Goal: Transaction & Acquisition: Purchase product/service

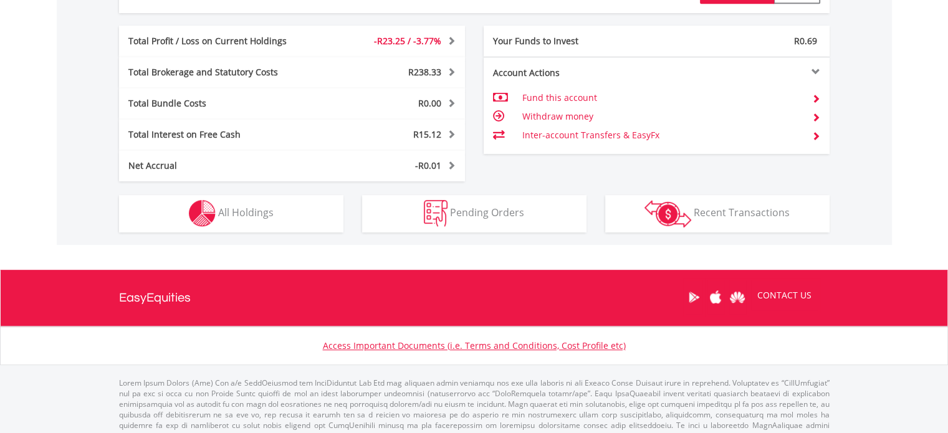
scroll to position [644, 0]
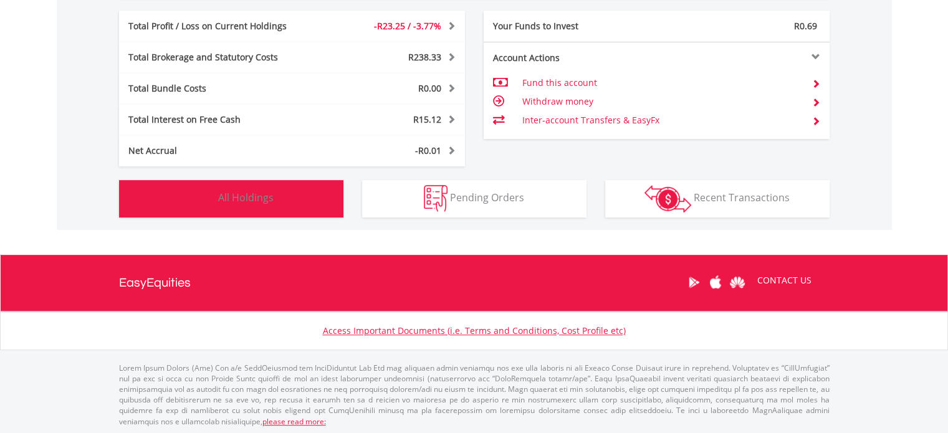
click at [286, 191] on button "Holdings All Holdings" at bounding box center [231, 198] width 224 height 37
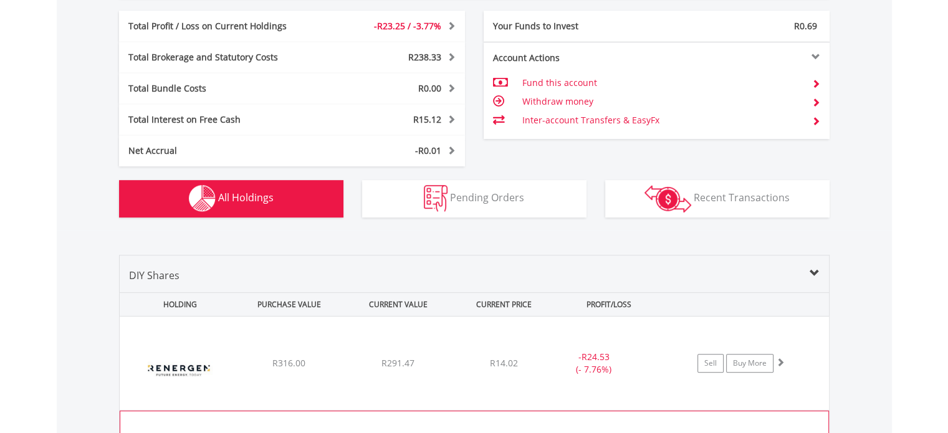
scroll to position [898, 0]
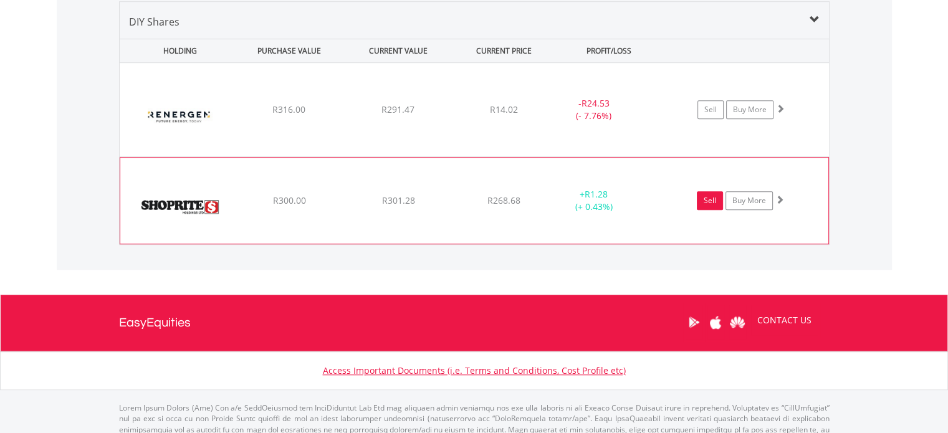
click at [708, 199] on link "Sell" at bounding box center [710, 200] width 26 height 19
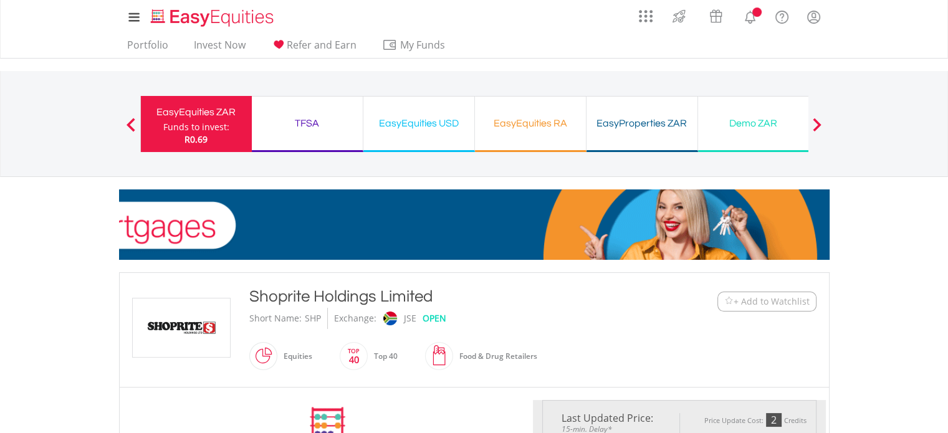
type input "******"
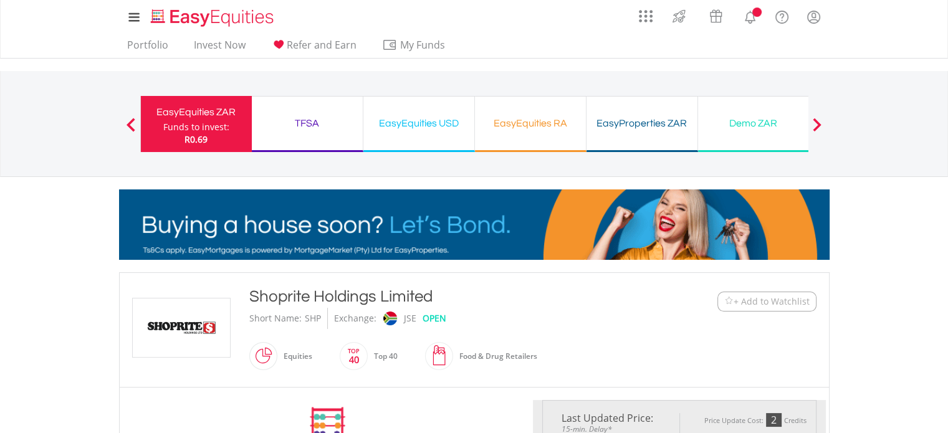
type input "******"
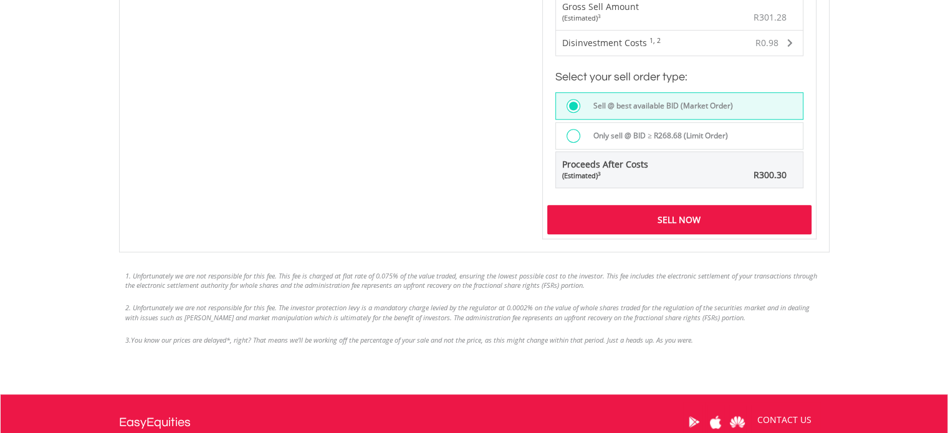
scroll to position [987, 0]
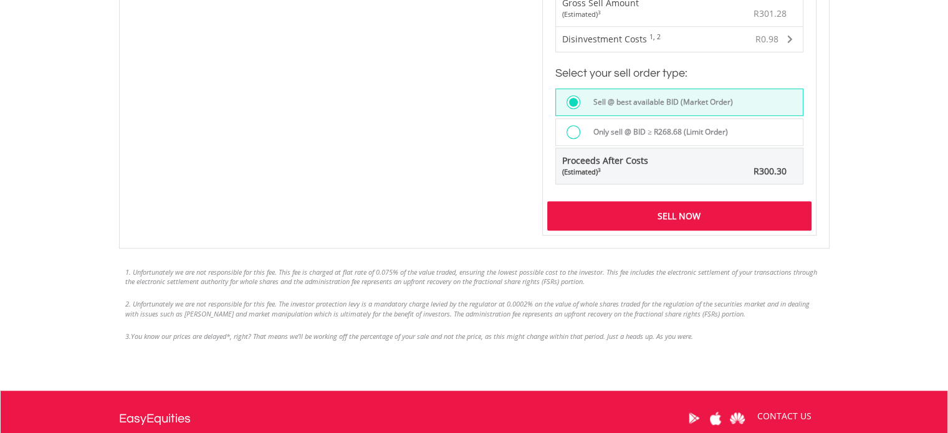
click at [685, 217] on div "Sell Now" at bounding box center [679, 215] width 264 height 29
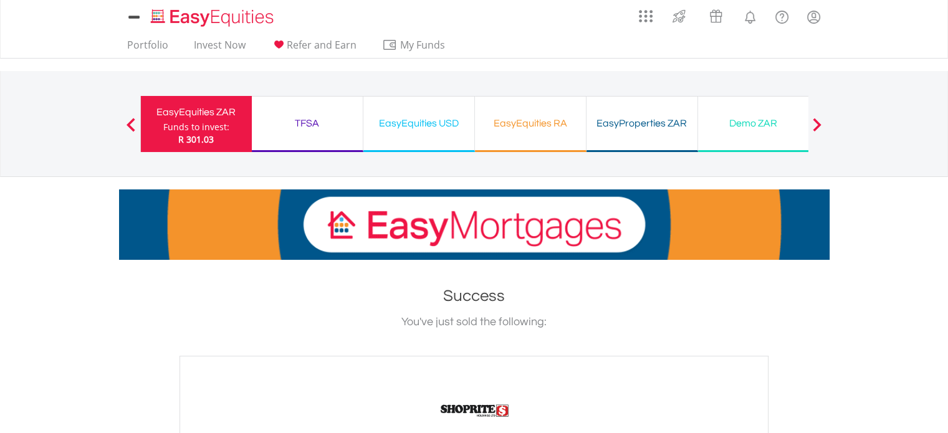
click at [226, 117] on div "EasyEquities ZAR" at bounding box center [196, 111] width 96 height 17
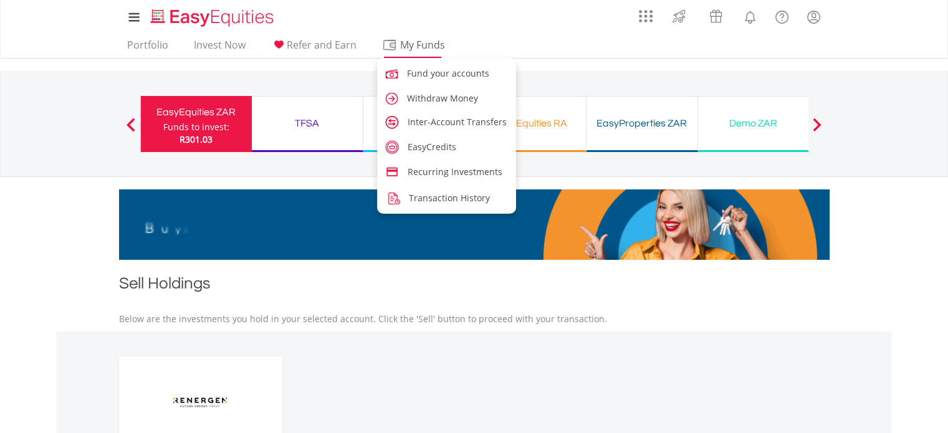
click at [399, 51] on span "My Funds" at bounding box center [423, 45] width 82 height 16
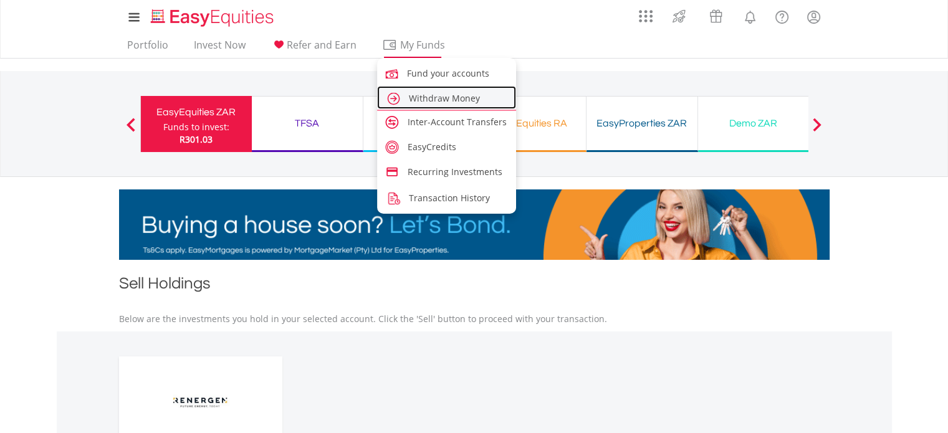
click at [411, 97] on span "Withdraw Money" at bounding box center [444, 98] width 71 height 12
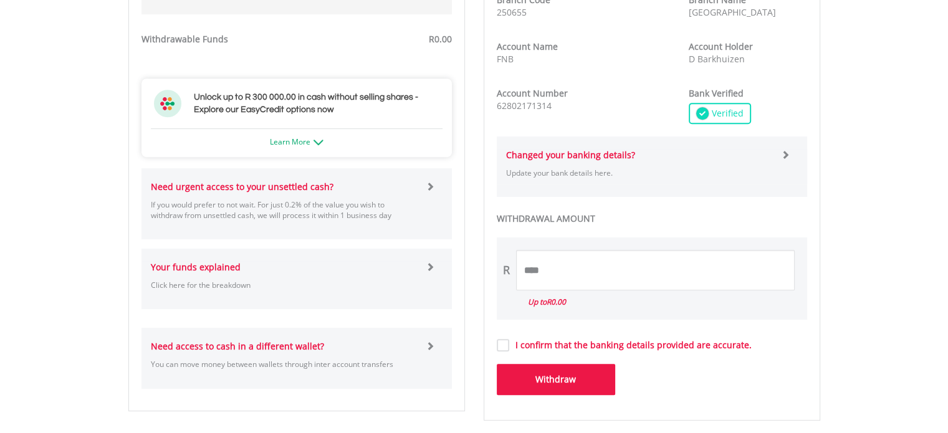
scroll to position [623, 0]
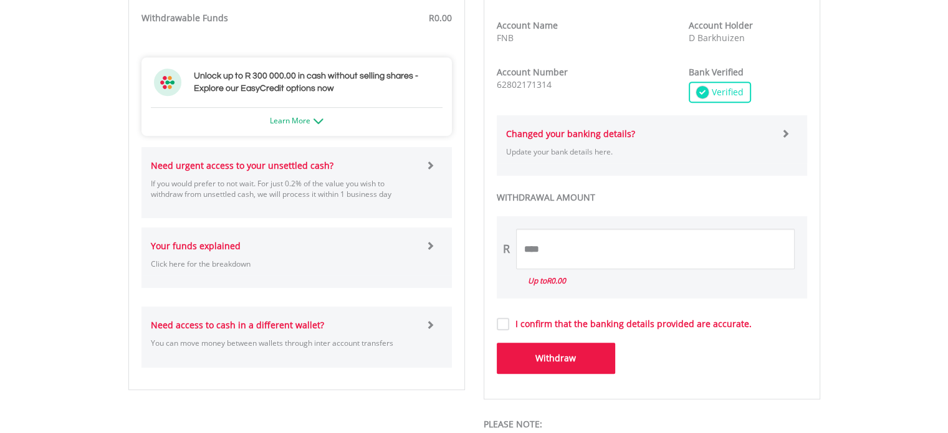
click at [431, 174] on div "Need urgent access to your unsettled cash? If you would prefer to not wait. For…" at bounding box center [296, 183] width 310 height 46
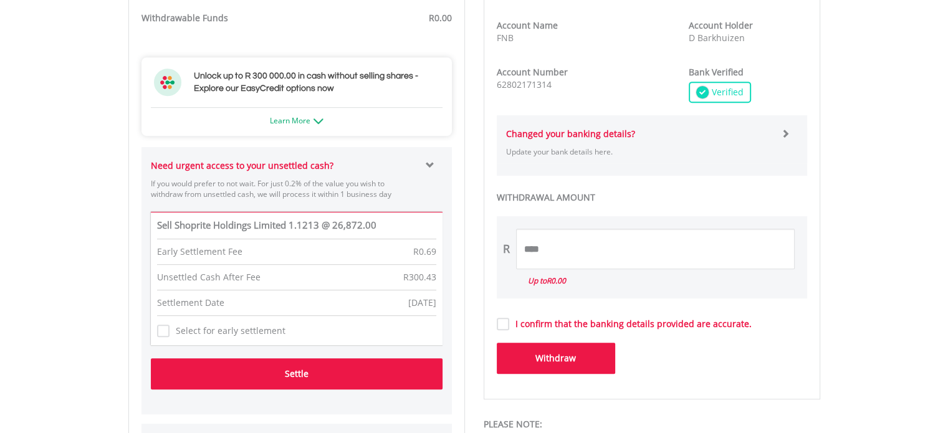
click at [294, 373] on button "Settle" at bounding box center [297, 373] width 292 height 31
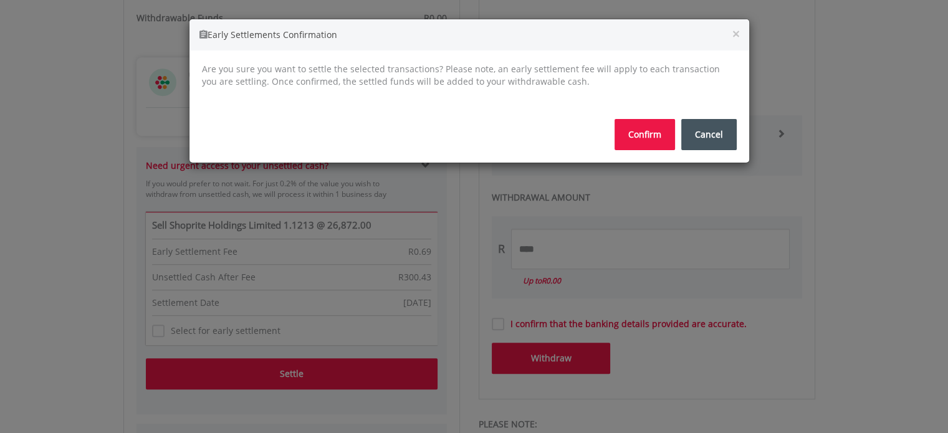
click at [663, 134] on button "Confirm" at bounding box center [644, 134] width 60 height 31
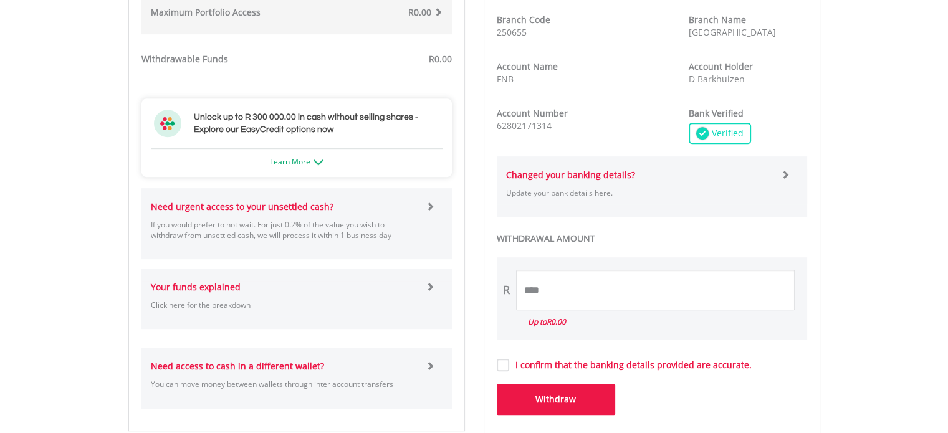
scroll to position [685, 0]
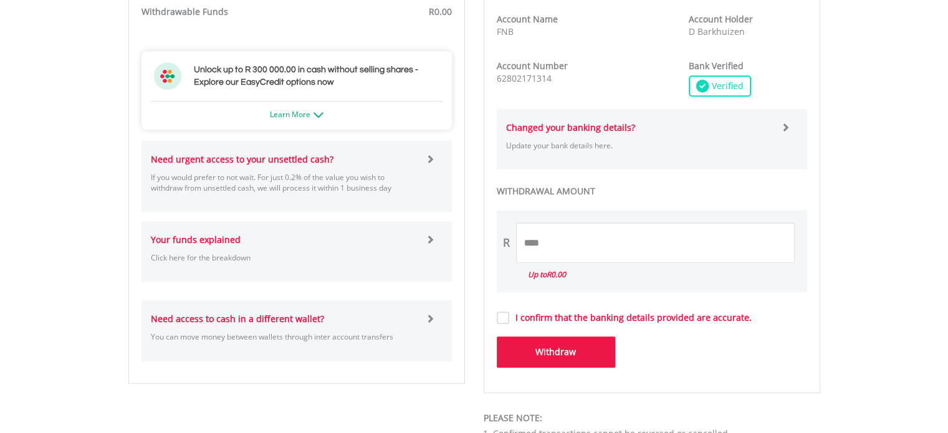
click at [383, 254] on p "Click here for the breakdown" at bounding box center [284, 257] width 266 height 11
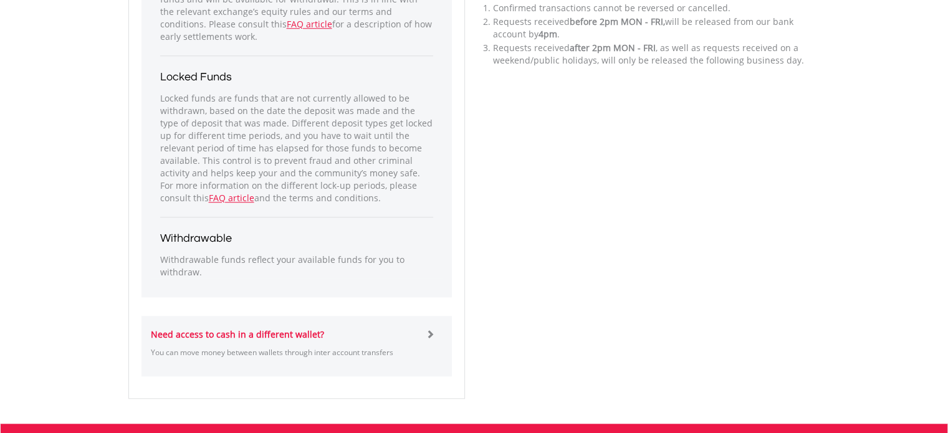
scroll to position [1122, 0]
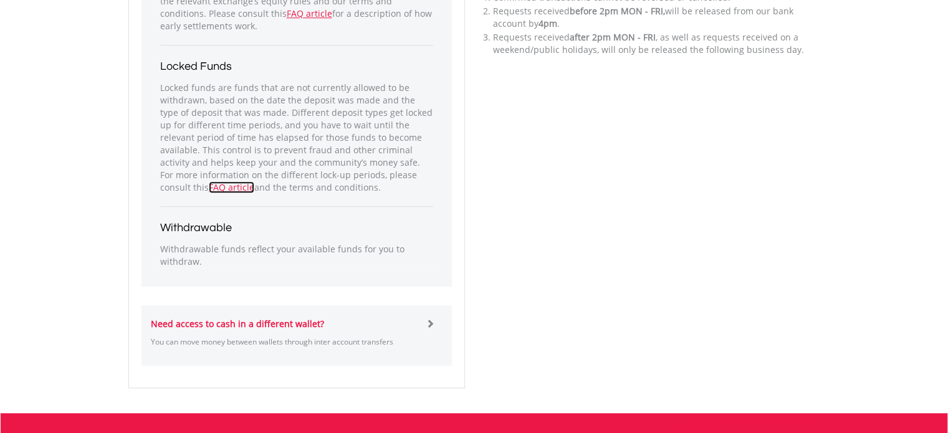
click at [209, 189] on link "FAQ article" at bounding box center [231, 187] width 45 height 12
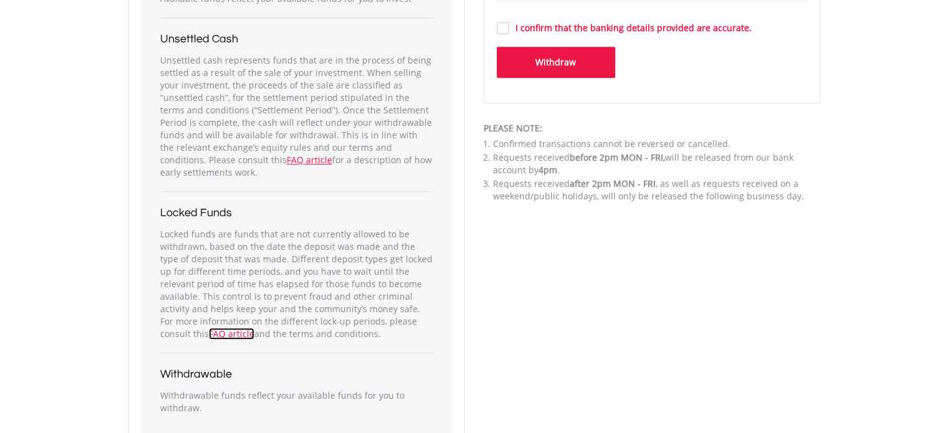
scroll to position [997, 0]
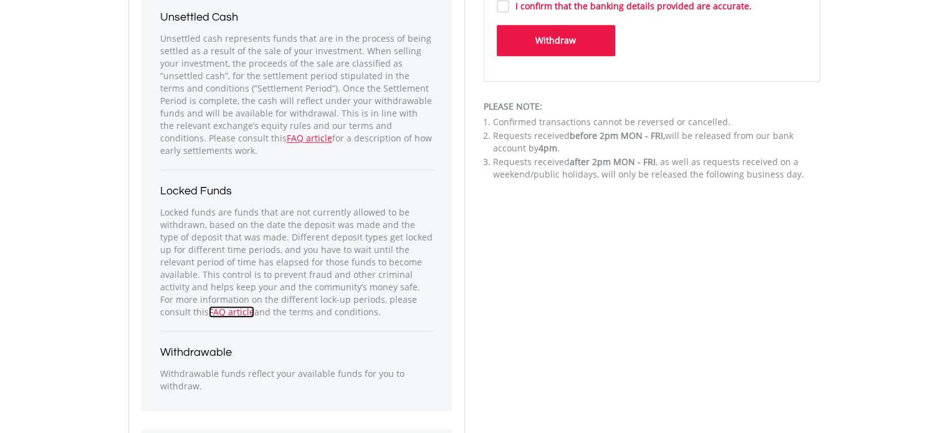
click at [209, 313] on link "FAQ article" at bounding box center [231, 312] width 45 height 12
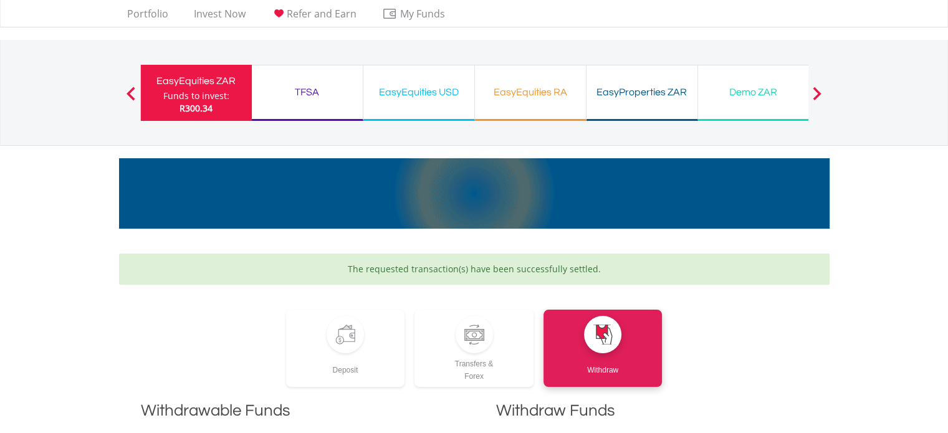
scroll to position [0, 0]
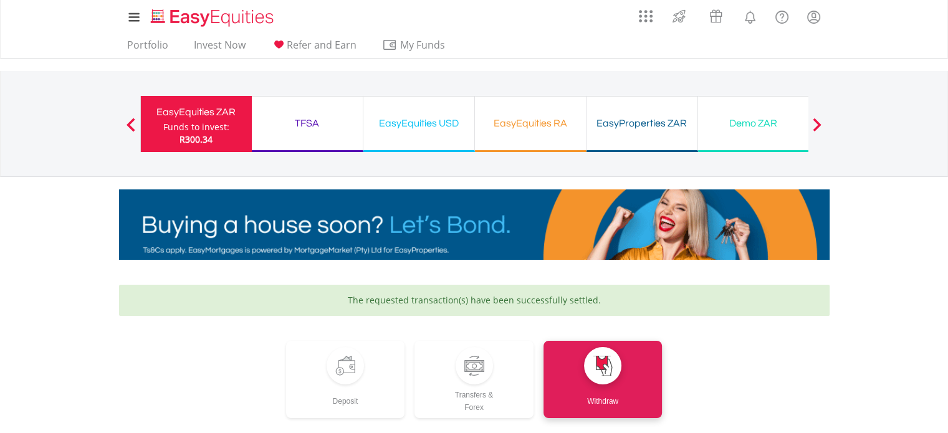
click at [167, 127] on div "Funds to invest:" at bounding box center [196, 127] width 66 height 12
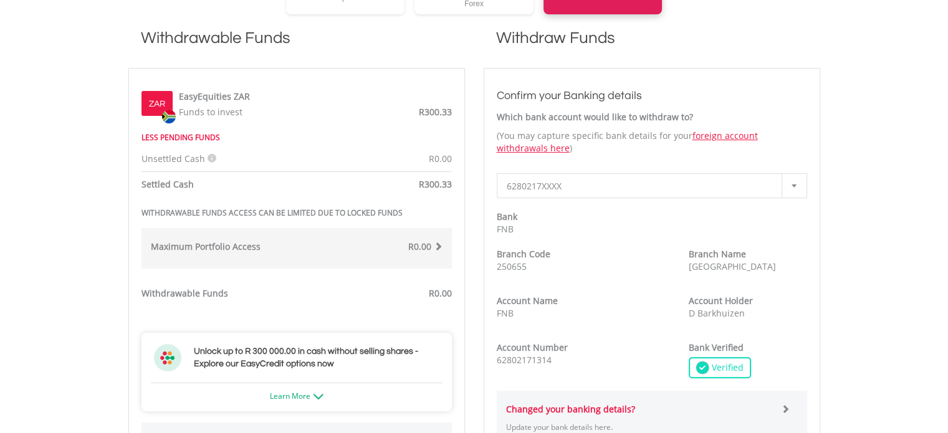
scroll to position [539, 0]
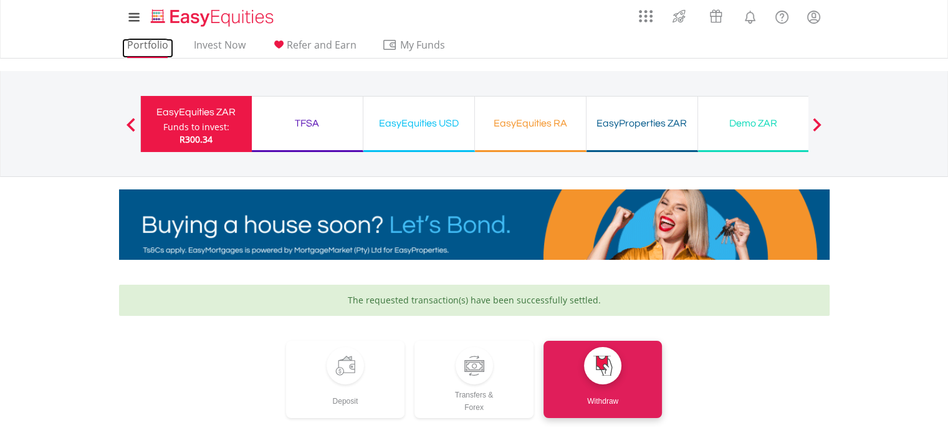
click at [131, 44] on link "Portfolio" at bounding box center [147, 48] width 51 height 19
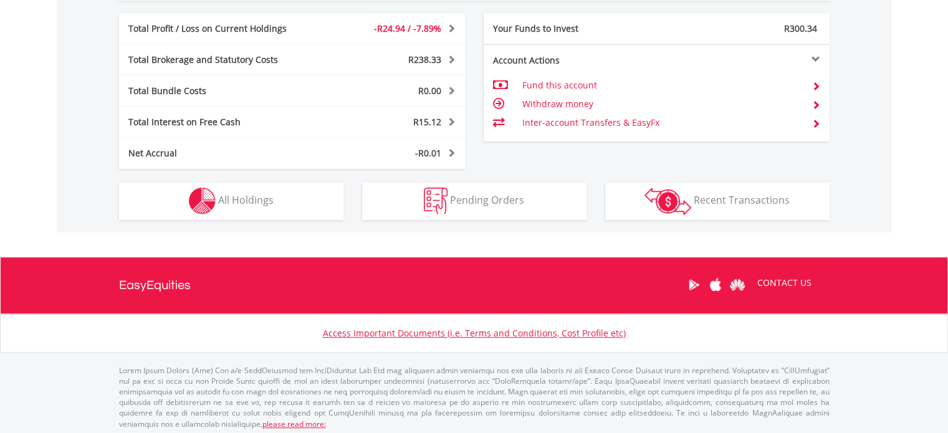
scroll to position [644, 0]
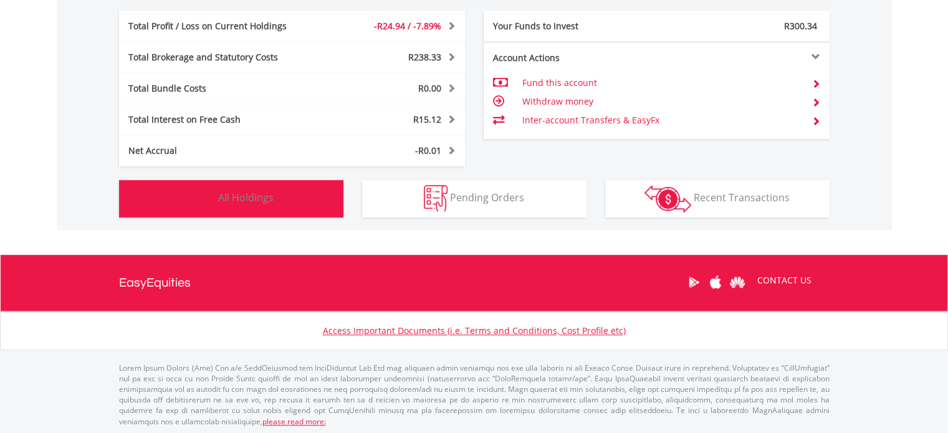
click at [237, 208] on button "Holdings All Holdings" at bounding box center [231, 198] width 224 height 37
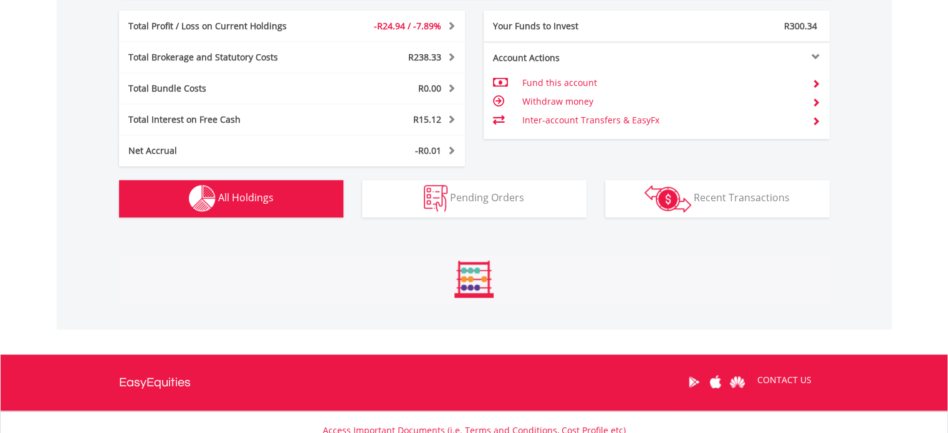
scroll to position [850, 0]
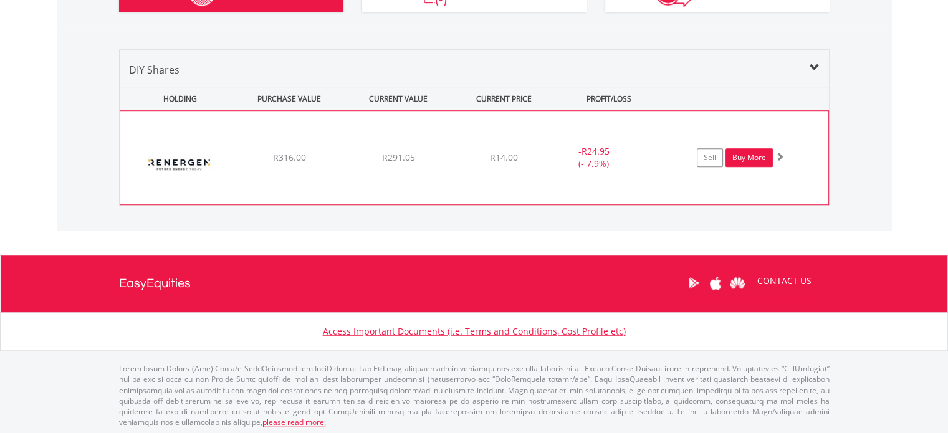
click at [750, 155] on link "Buy More" at bounding box center [748, 157] width 47 height 19
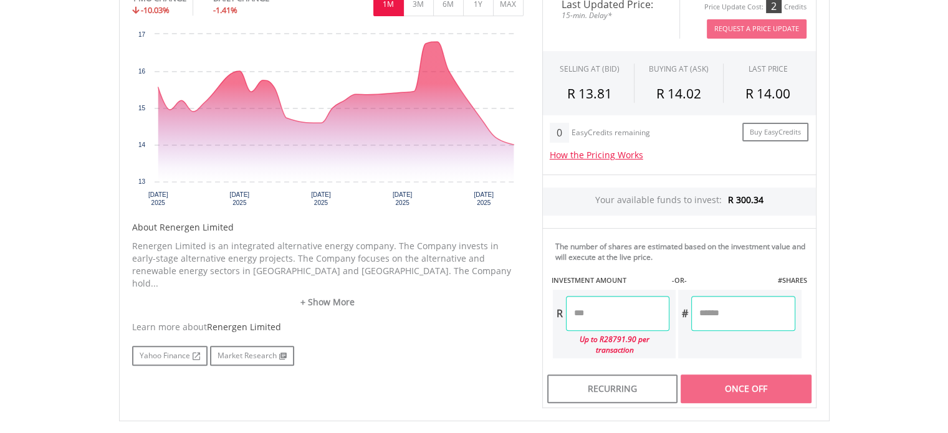
scroll to position [605, 0]
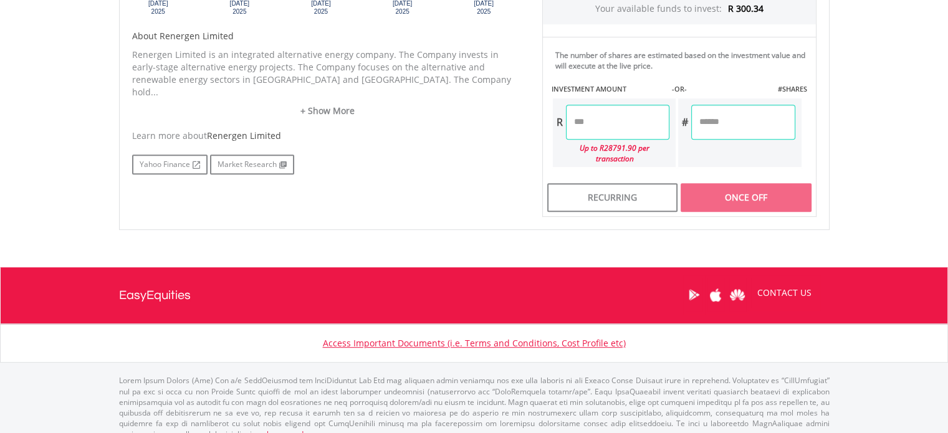
click at [603, 118] on input "number" at bounding box center [617, 122] width 103 height 35
type input "******"
type input "*******"
click at [720, 111] on div "Last Updated Price: 15-min. Delay* Price Update Cost: 2 Credits Request A Price…" at bounding box center [679, 6] width 293 height 422
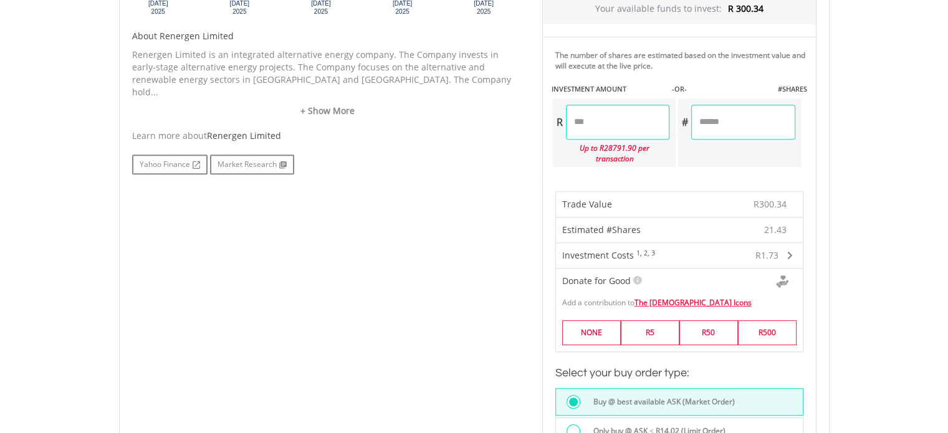
drag, startPoint x: 603, startPoint y: 122, endPoint x: 527, endPoint y: 125, distance: 76.7
click at [535, 126] on div "Last Updated Price: 15-min. Delay* Price Update Cost: 2 Credits Request A Price…" at bounding box center [679, 213] width 293 height 836
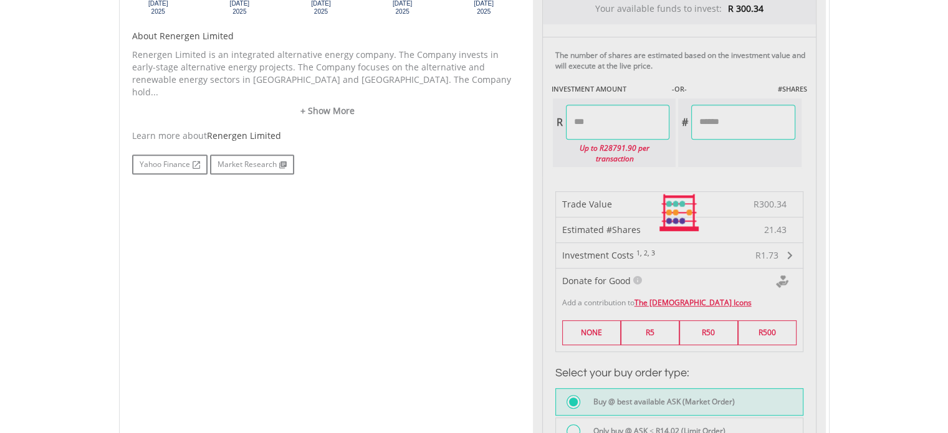
type input "******"
click at [904, 164] on body "My Investments Invest Now New Listings Sell My Recurring Investments Pending Or…" at bounding box center [474, 186] width 948 height 1582
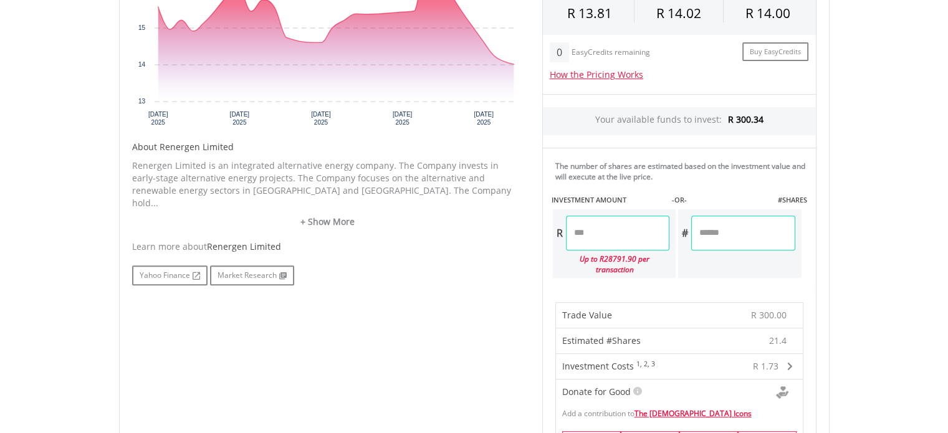
scroll to position [480, 0]
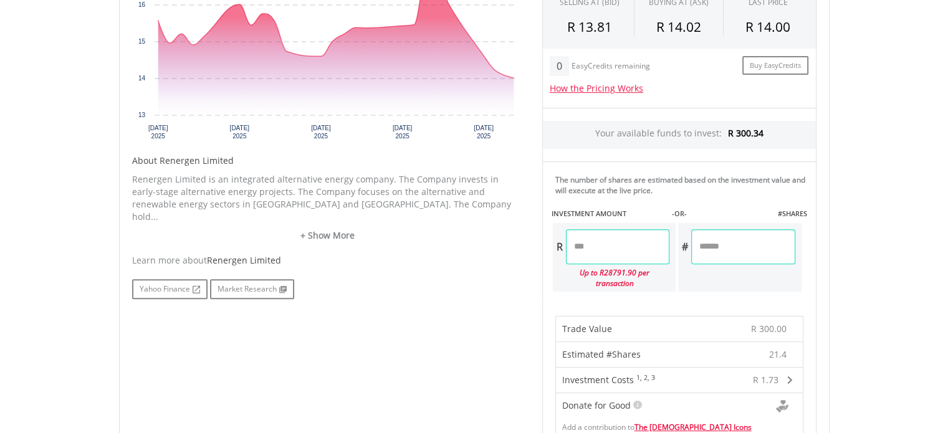
drag, startPoint x: 608, startPoint y: 241, endPoint x: 506, endPoint y: 247, distance: 102.3
click at [509, 247] on div "No chart available. 1 MO CHANGE -10.03% DAILY CHANGE -1.41% 1M 3M 6M 1Y MAX Cha…" at bounding box center [474, 338] width 703 height 836
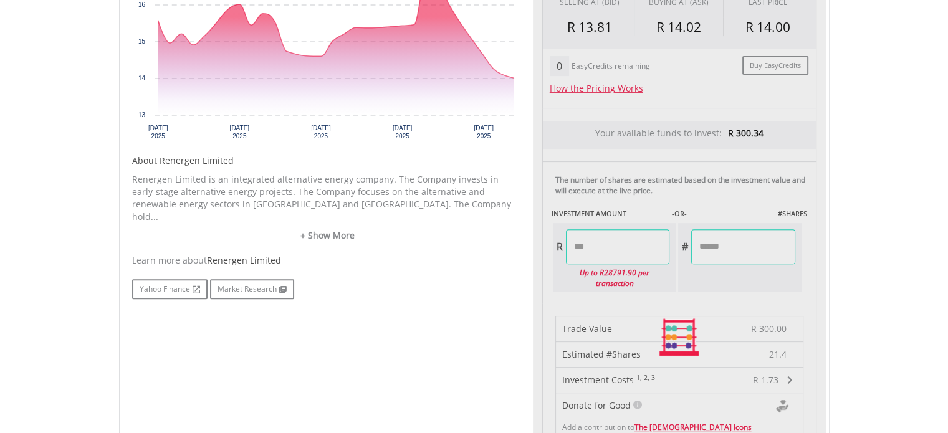
type input "******"
type input "*******"
click at [763, 257] on div "Last Updated Price: 15-min. Delay* Price Update Cost: 2 Credits Request A Price…" at bounding box center [679, 338] width 293 height 836
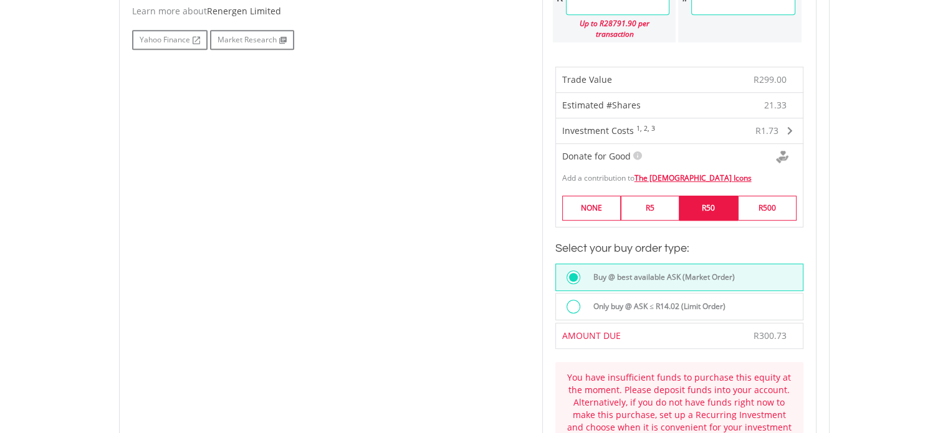
scroll to position [418, 0]
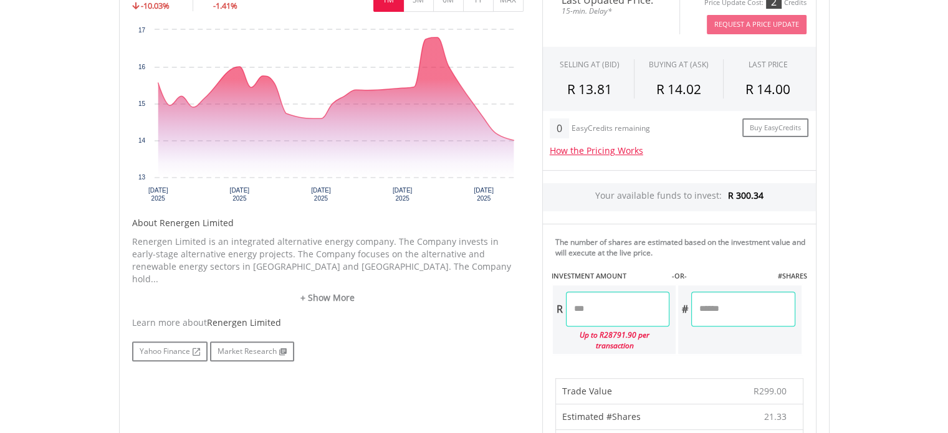
drag, startPoint x: 613, startPoint y: 302, endPoint x: 394, endPoint y: 303, distance: 218.1
click at [394, 303] on div "No chart available. 1 MO CHANGE -10.03% DAILY CHANGE -1.41% 1M 3M 6M 1Y MAX Cha…" at bounding box center [474, 400] width 703 height 836
type input "******"
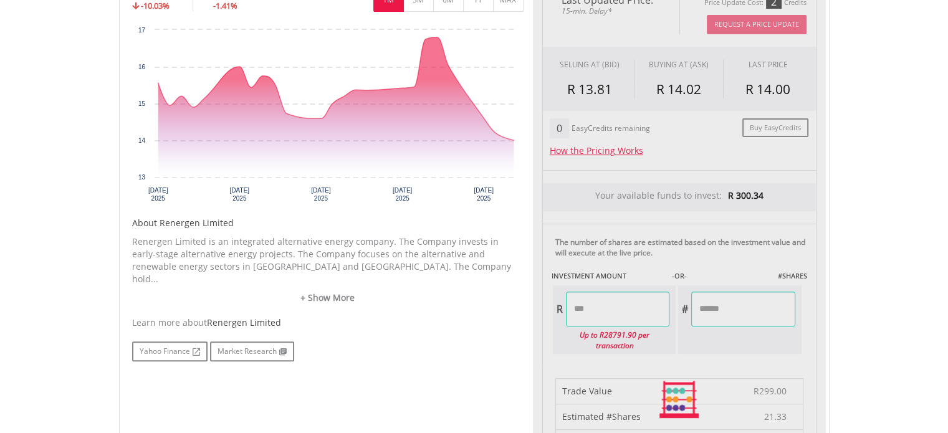
click at [773, 303] on div "Last Updated Price: 15-min. Delay* Price Update Cost: 2 Credits Request A Price…" at bounding box center [679, 400] width 293 height 836
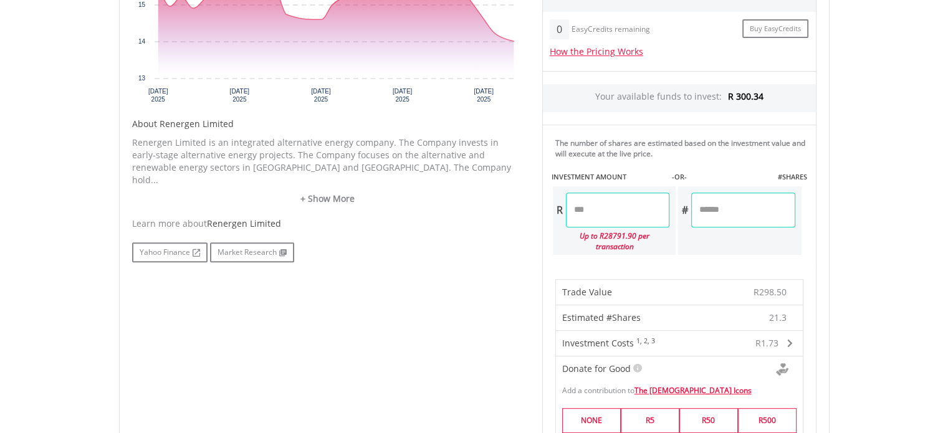
scroll to position [792, 0]
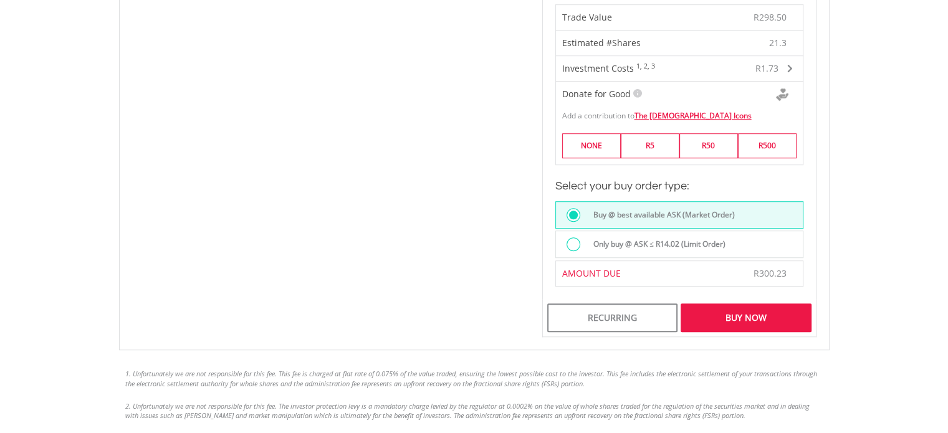
click at [774, 303] on div "Buy Now" at bounding box center [745, 317] width 130 height 29
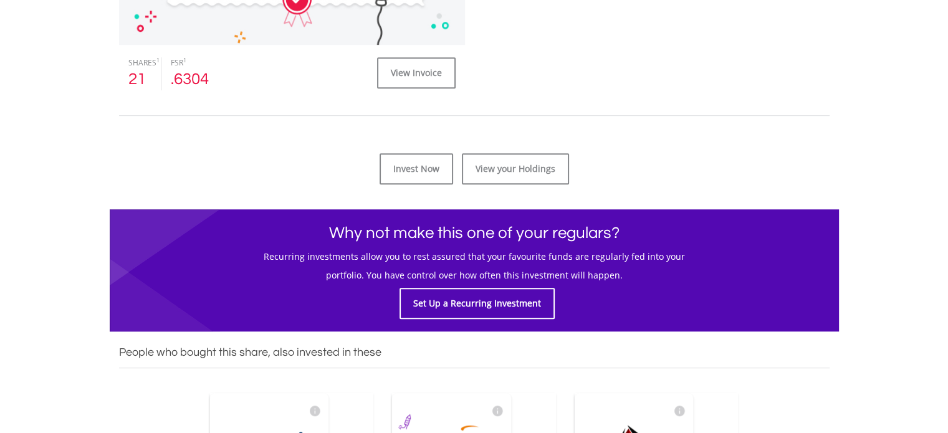
scroll to position [561, 0]
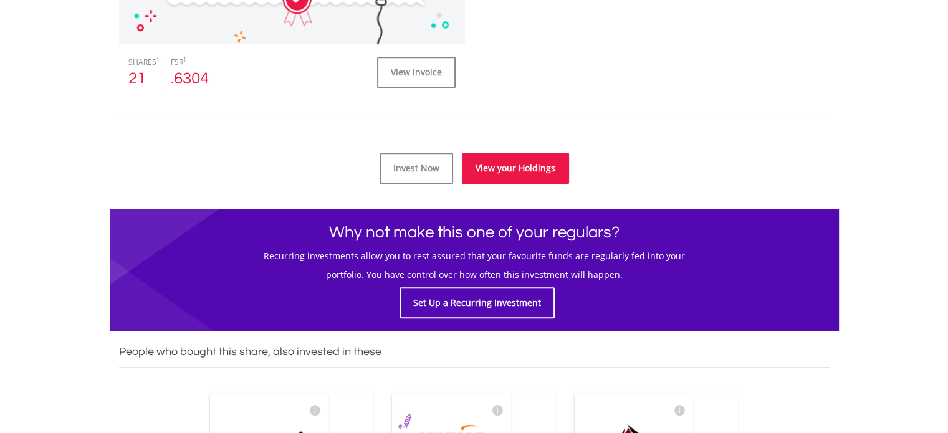
click at [526, 178] on link "View your Holdings" at bounding box center [515, 168] width 107 height 31
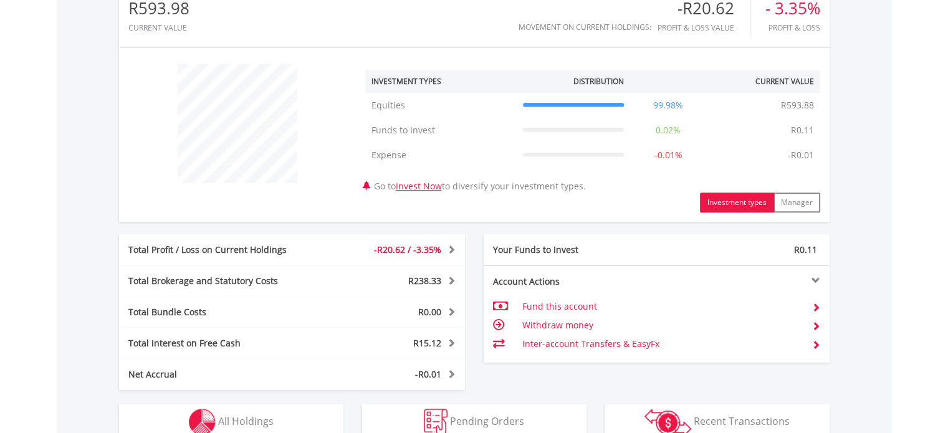
scroll to position [623, 0]
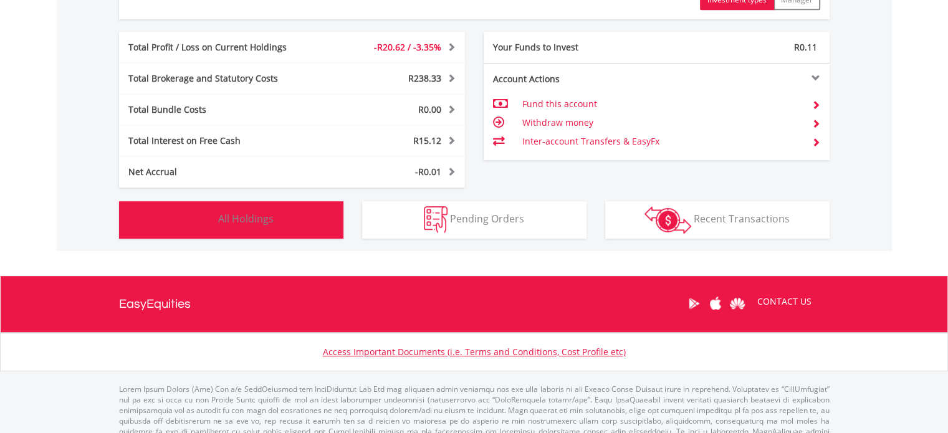
click at [268, 209] on button "Holdings All Holdings" at bounding box center [231, 219] width 224 height 37
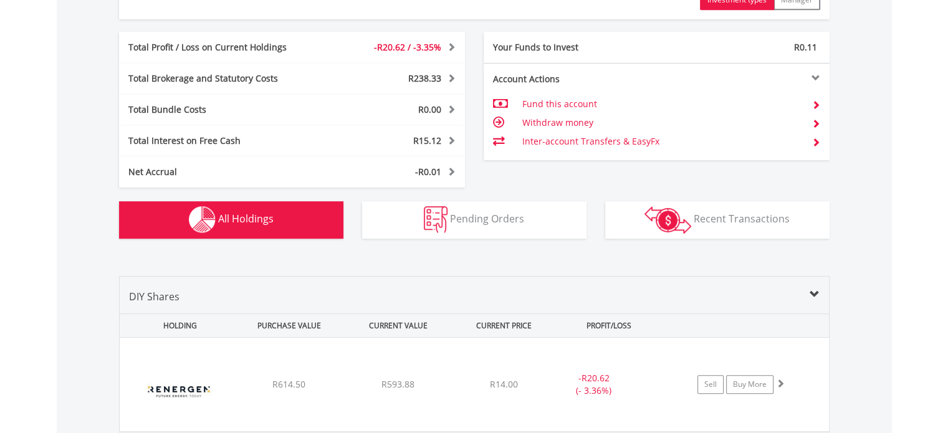
scroll to position [850, 0]
